Goal: Transaction & Acquisition: Purchase product/service

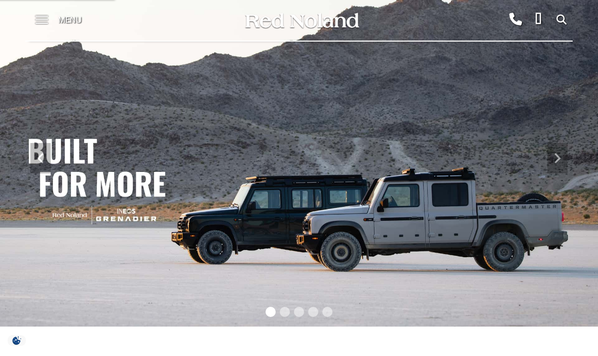
click at [39, 13] on span at bounding box center [41, 20] width 13 height 41
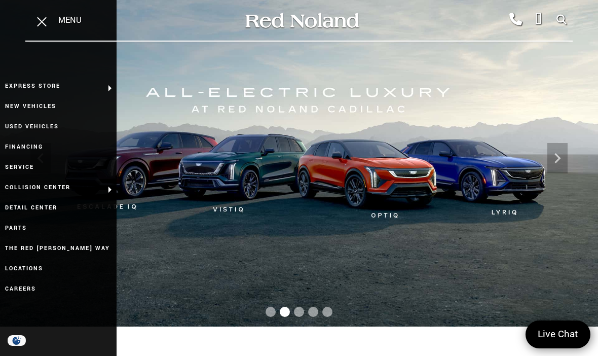
click at [69, 130] on link "Used Vehicles" at bounding box center [58, 127] width 117 height 20
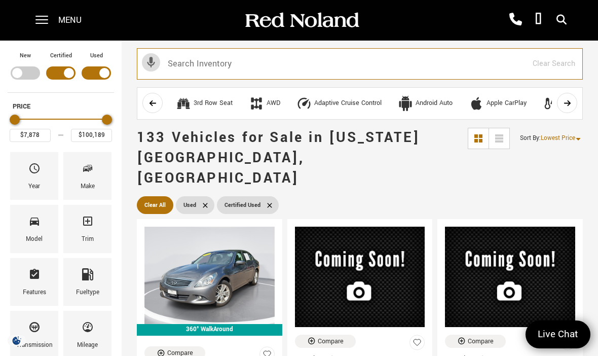
click at [276, 65] on input "text" at bounding box center [360, 63] width 446 height 31
type input "Buick"
type input "$22,189"
type input "$25,678"
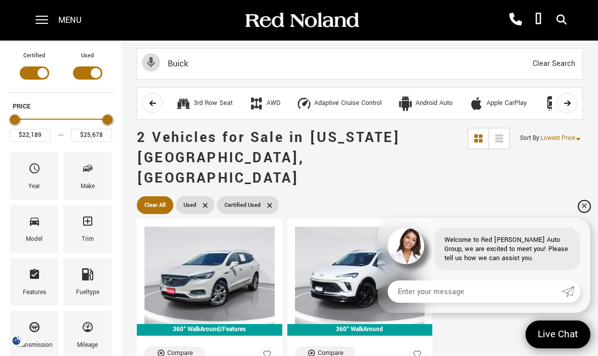
click at [585, 212] on link "✕" at bounding box center [584, 206] width 12 height 12
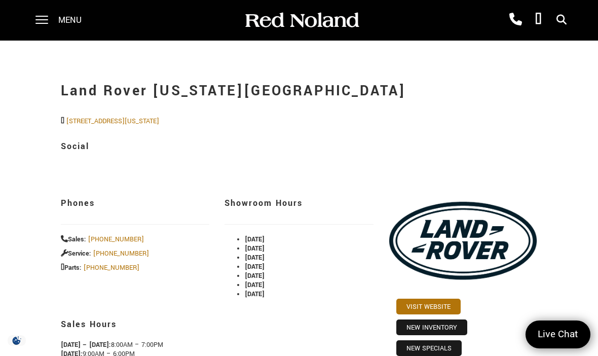
click at [37, 30] on span at bounding box center [41, 20] width 13 height 41
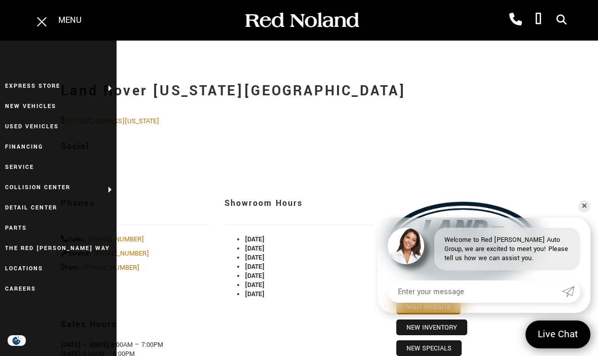
click at [51, 128] on link "Used Vehicles" at bounding box center [58, 127] width 117 height 20
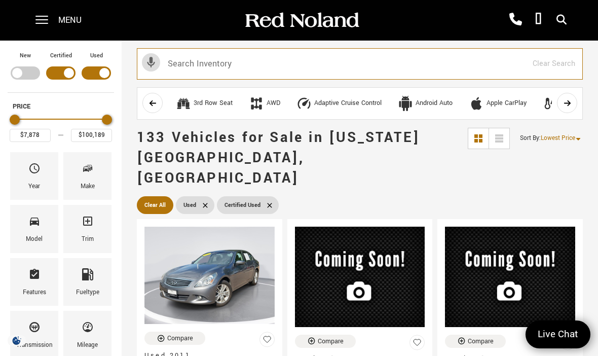
click at [266, 71] on input "text" at bounding box center [360, 63] width 446 height 31
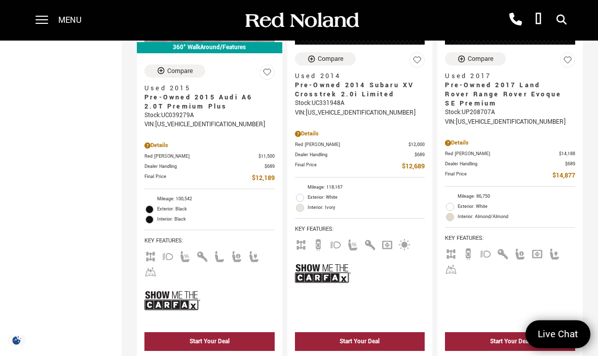
scroll to position [877, 0]
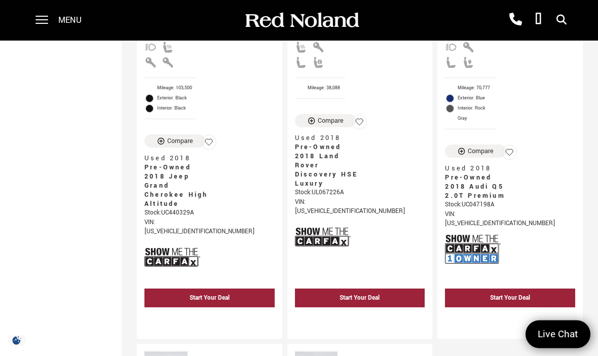
scroll to position [1557, 0]
